Goal: Communication & Community: Answer question/provide support

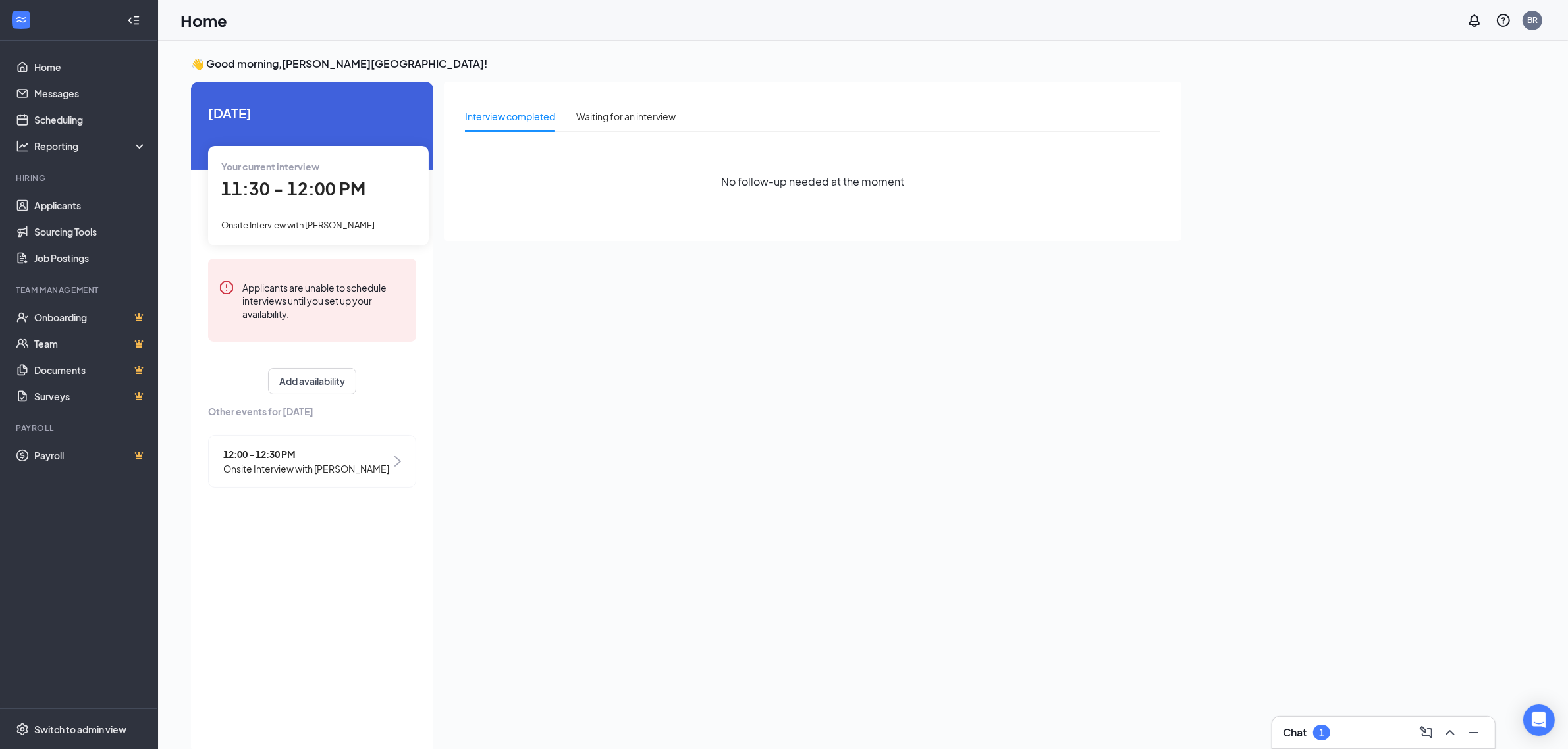
click at [1329, 728] on div "1" at bounding box center [1321, 732] width 17 height 16
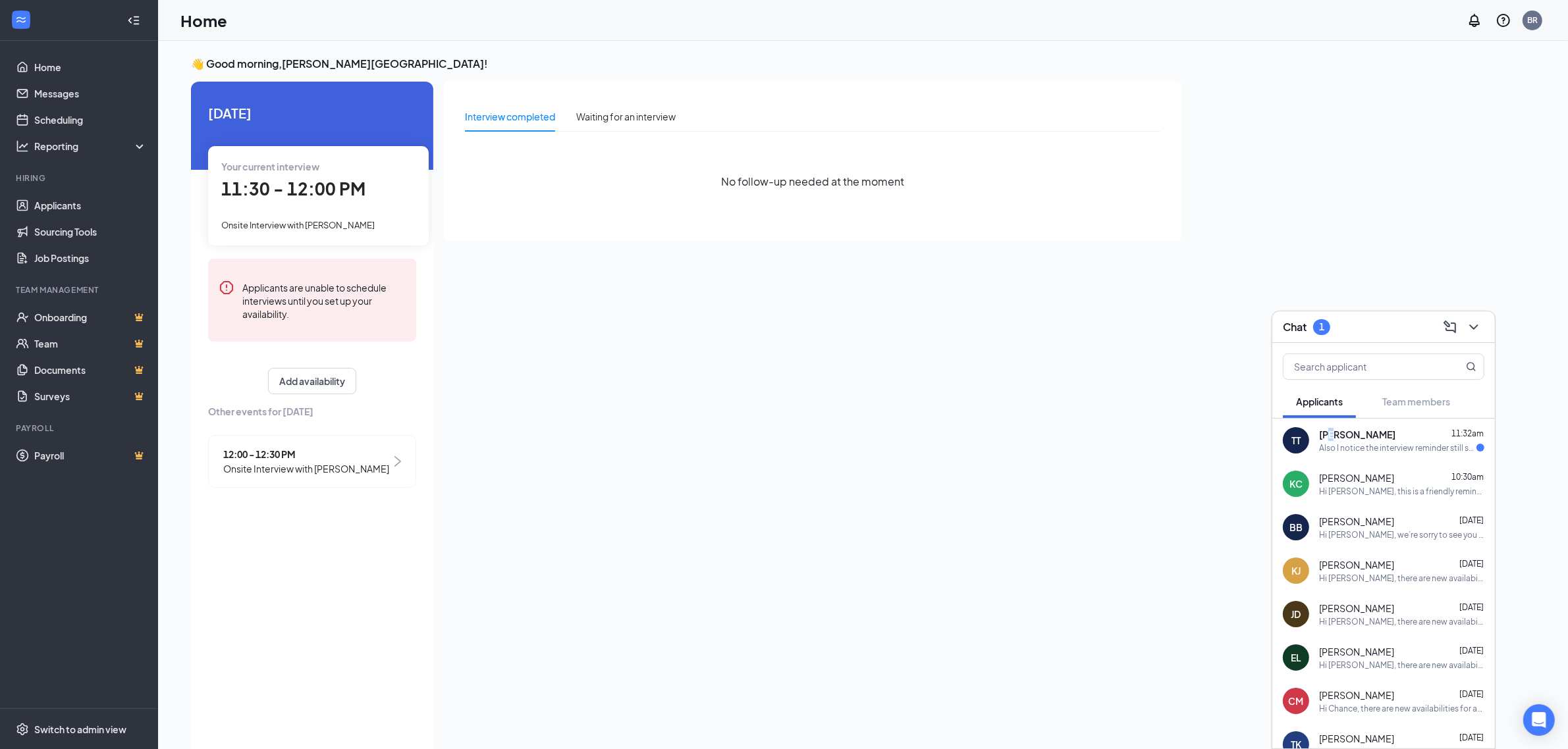
click at [1332, 438] on span "[PERSON_NAME]" at bounding box center [1357, 435] width 76 height 14
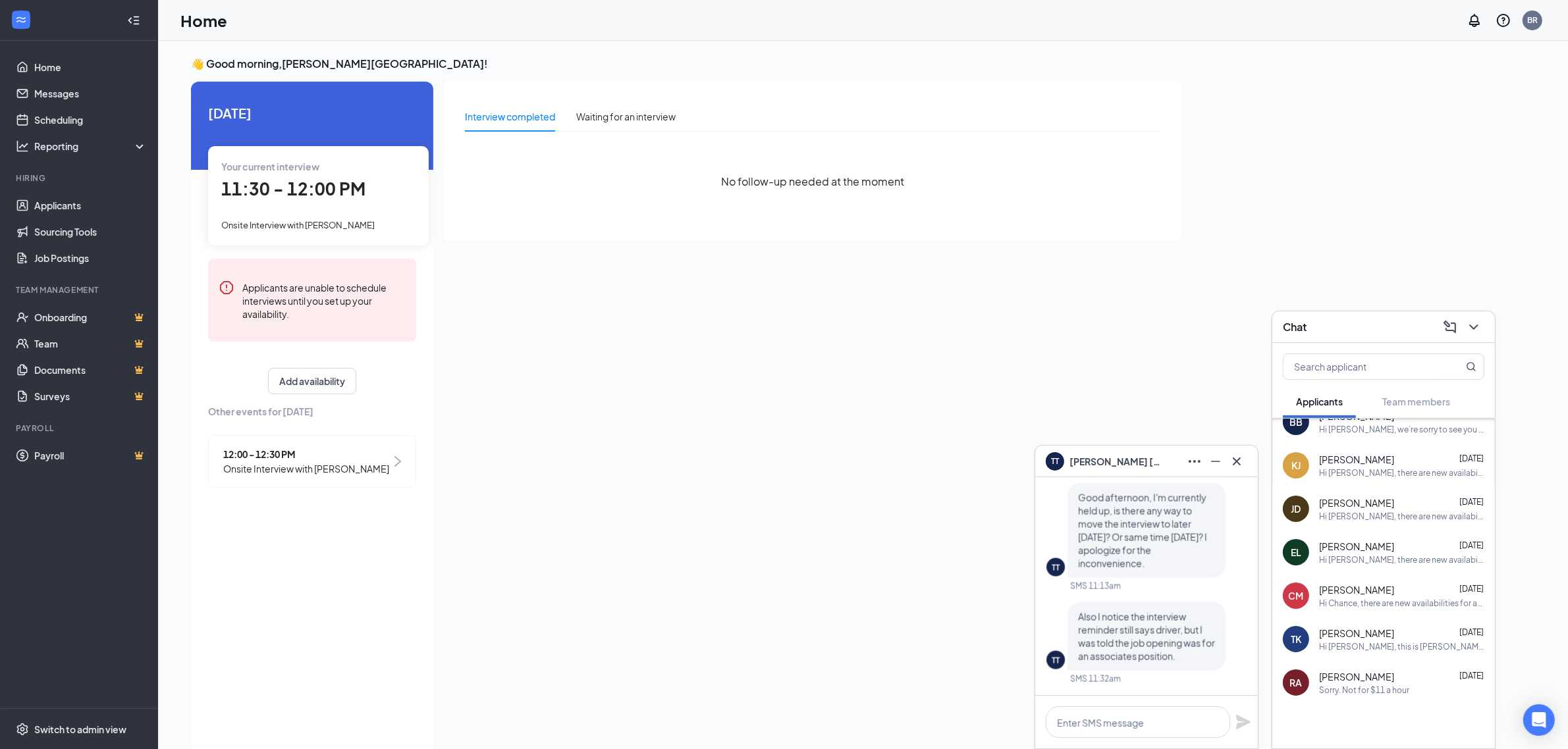
scroll to position [126, 0]
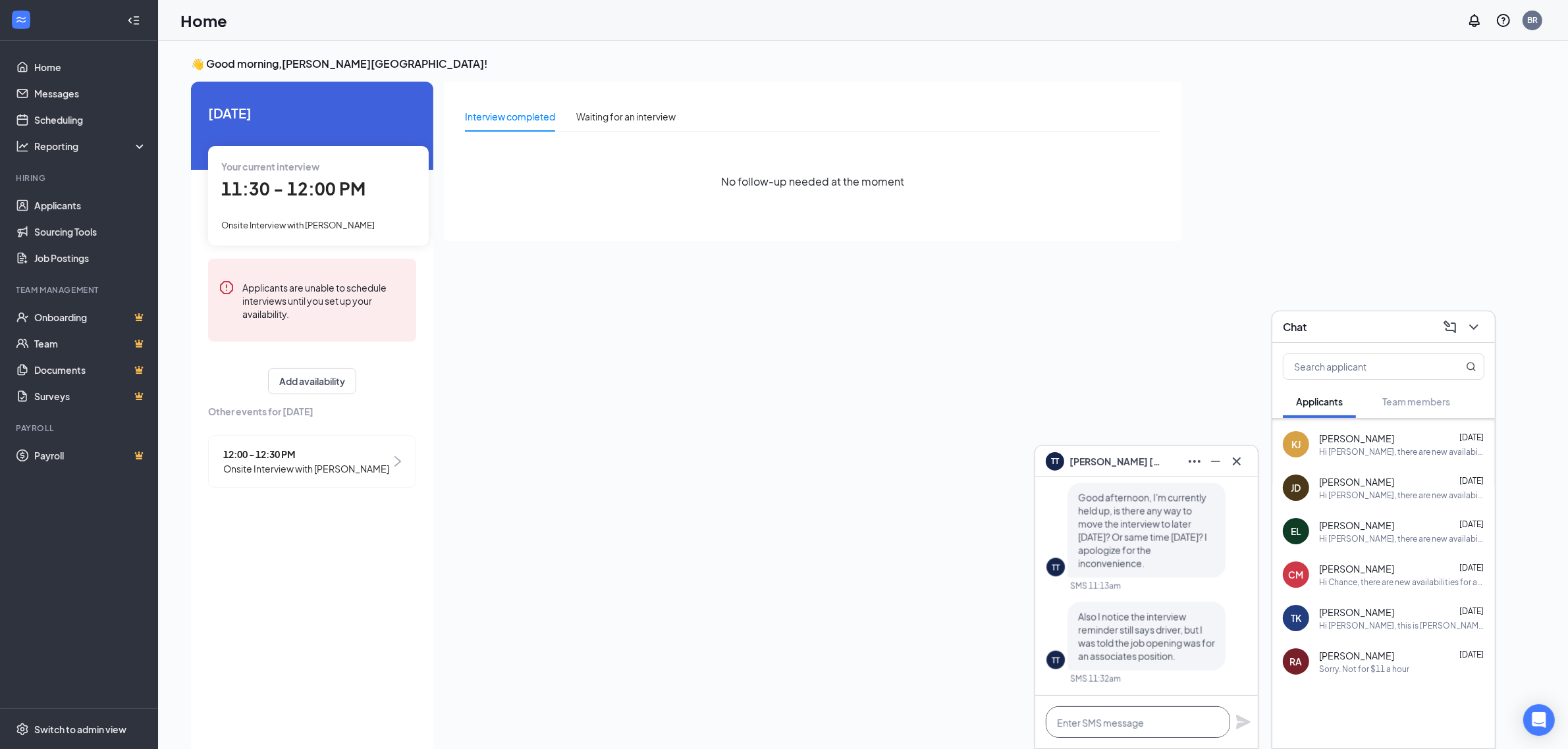
click at [1129, 729] on textarea at bounding box center [1138, 722] width 185 height 31
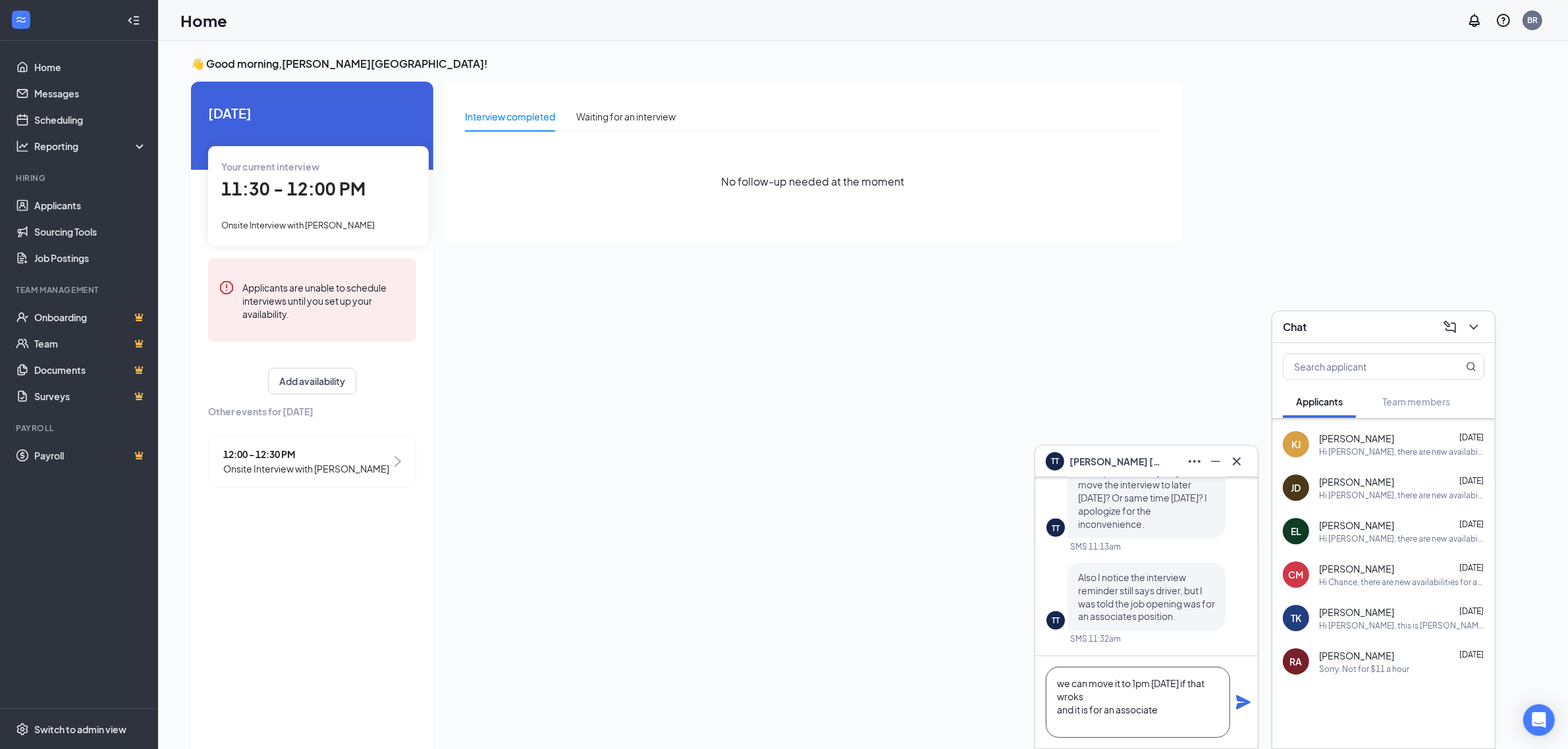
click at [1081, 698] on textarea "we can move it to 1pm [DATE] if that wroks and it is for an associate" at bounding box center [1138, 702] width 185 height 71
type textarea "we can move it to 1pm [DATE] if that works and it is for an associate"
click at [1240, 704] on icon "Plane" at bounding box center [1243, 702] width 14 height 14
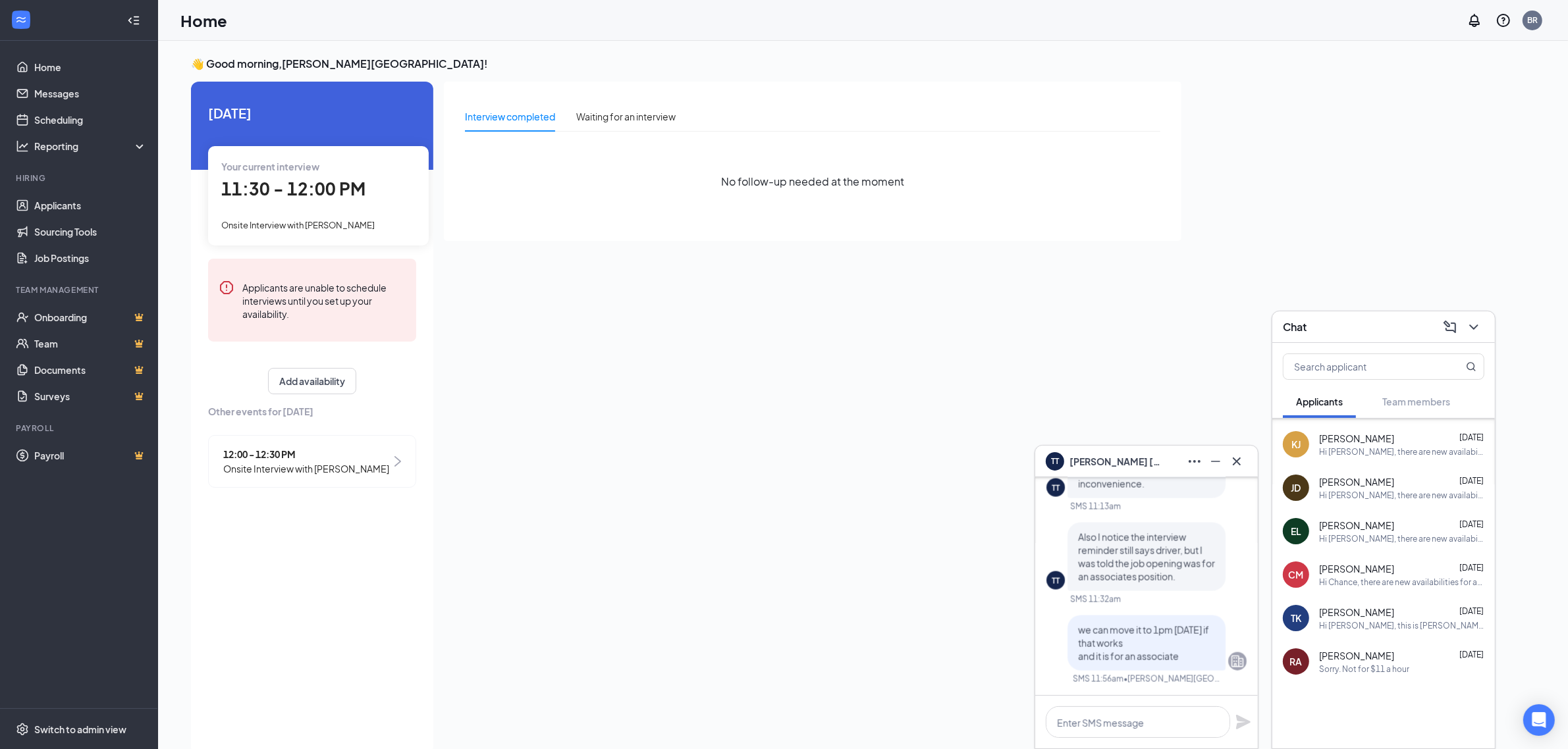
click at [999, 632] on div "Interview completed Waiting for an interview No follow-up needed at the moment" at bounding box center [813, 413] width 737 height 665
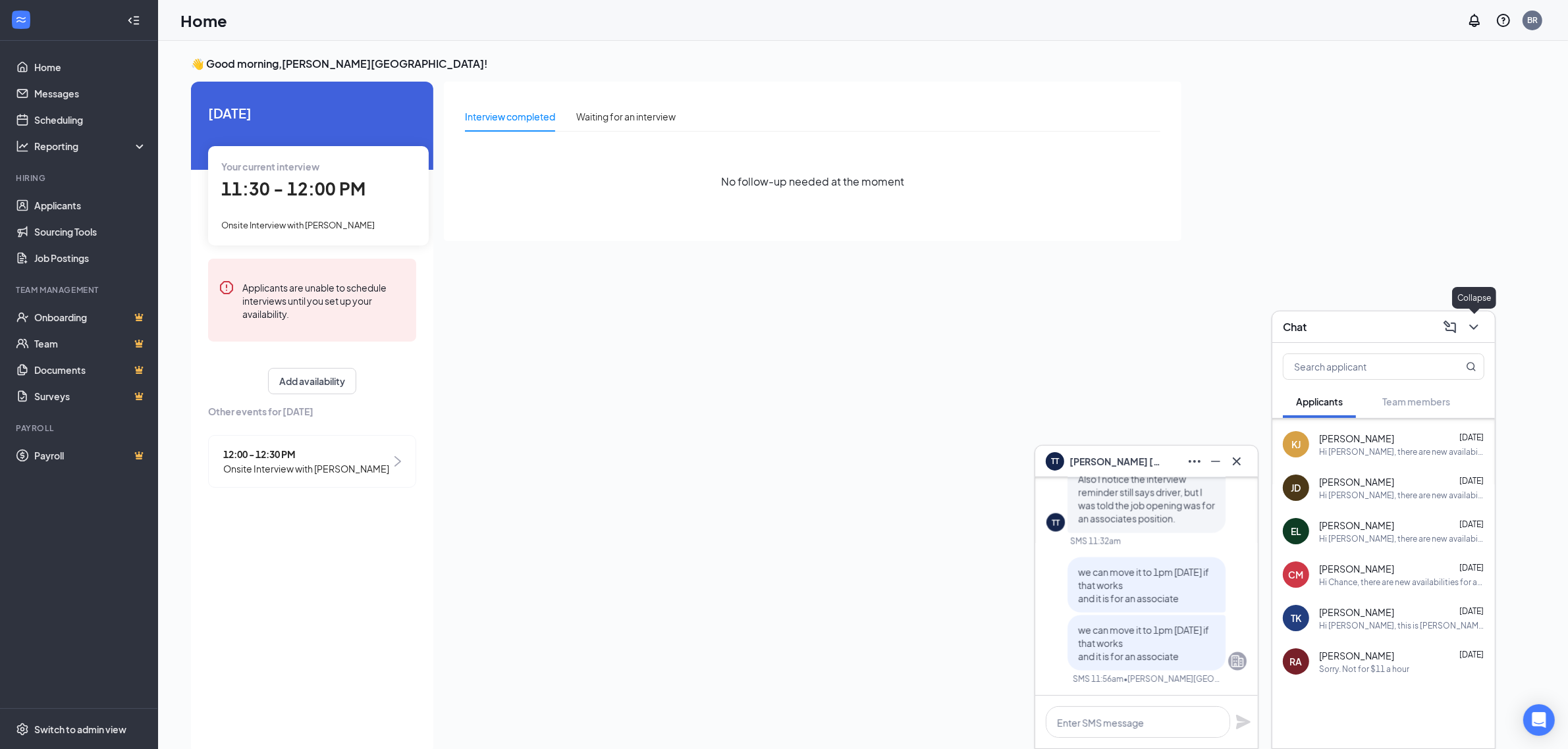
click at [1485, 330] on div "Chat" at bounding box center [1383, 326] width 223 height 31
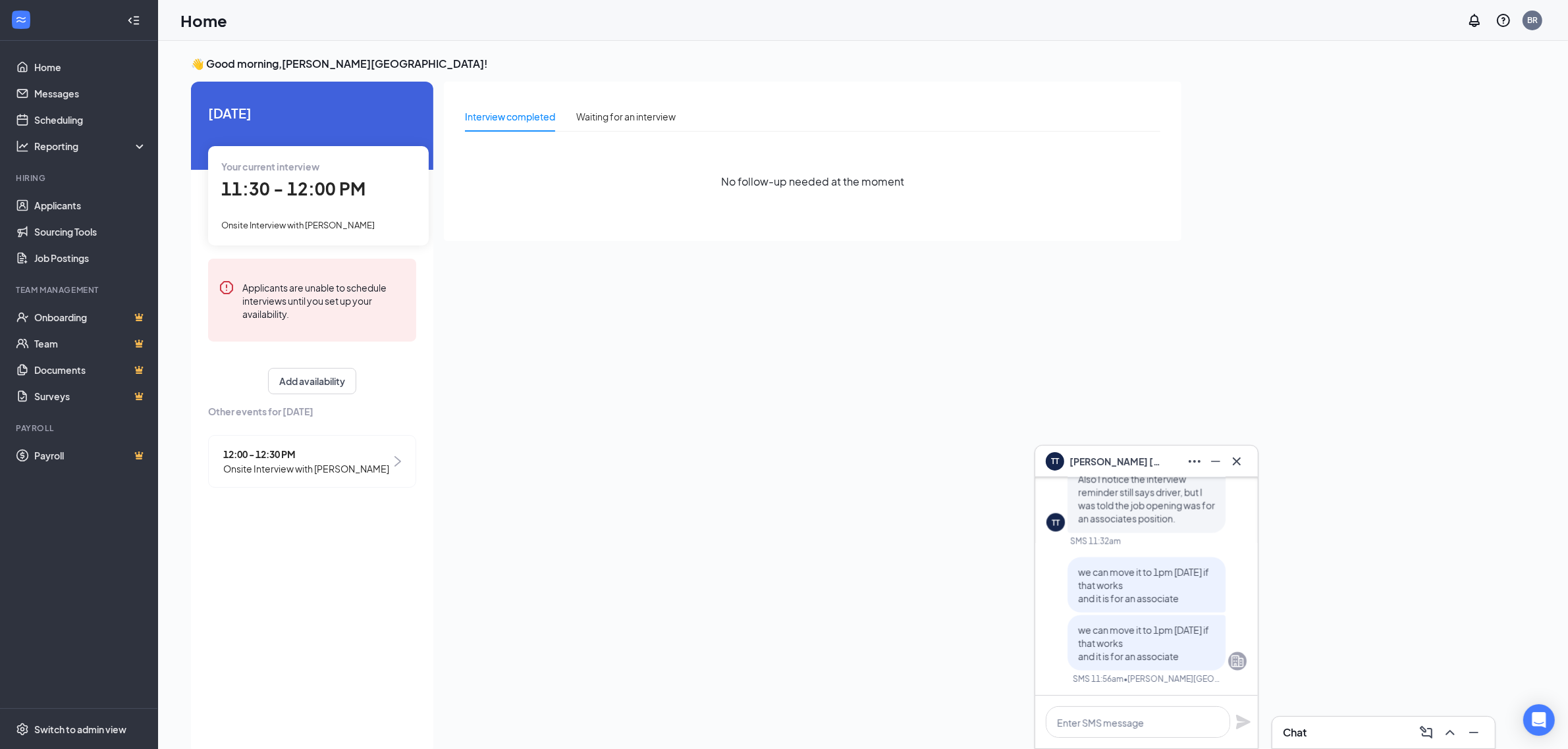
click at [1223, 344] on div "👋 Good morning, [PERSON_NAME] Road ! [DATE] Your current interview 11:30 - 12:0…" at bounding box center [863, 408] width 1365 height 704
click at [1242, 449] on div "TT [PERSON_NAME]" at bounding box center [1146, 461] width 223 height 31
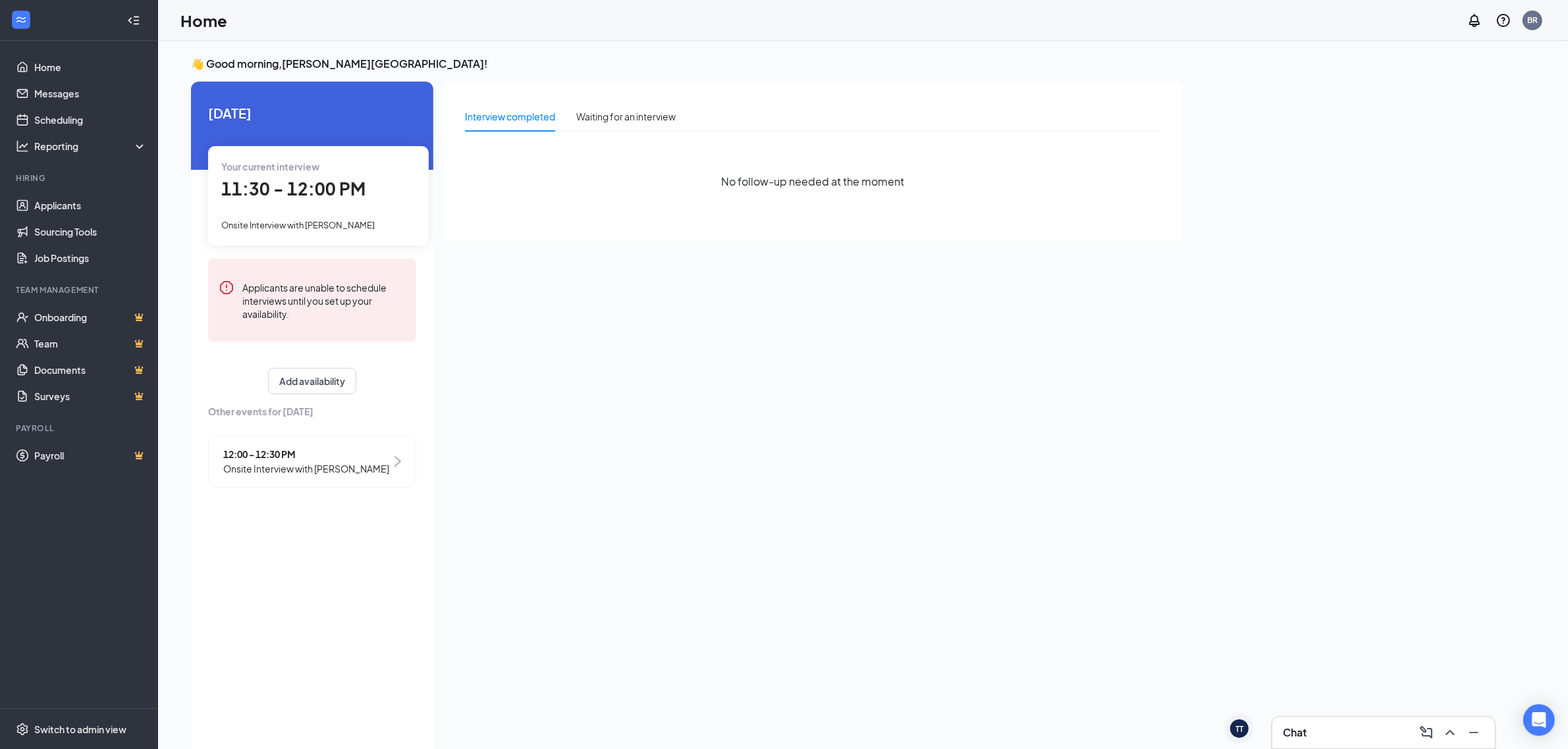
click at [1172, 429] on div "👋 Good morning, [PERSON_NAME] Road ! [DATE] Your current interview 11:30 - 12:0…" at bounding box center [686, 408] width 1011 height 704
